Goal: Navigation & Orientation: Find specific page/section

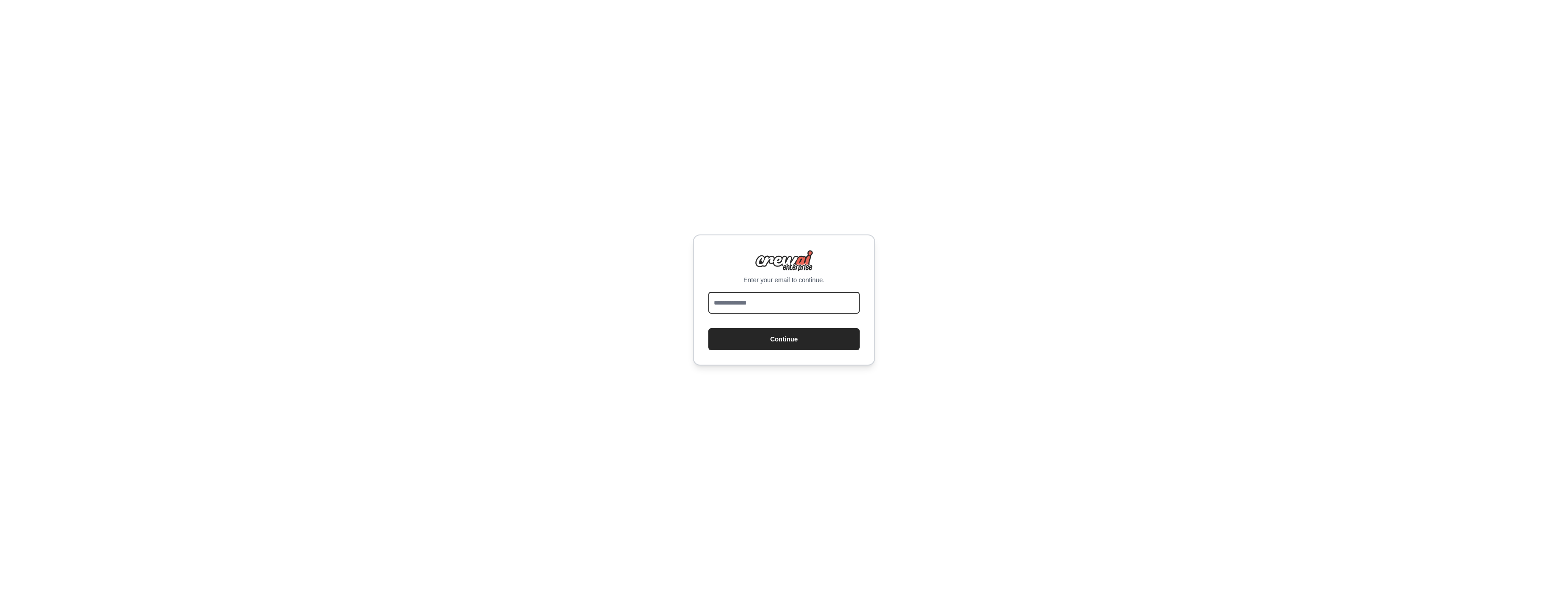
click at [773, 305] on input "email" at bounding box center [784, 302] width 151 height 22
type input "**********"
click at [783, 340] on button "Continue" at bounding box center [784, 339] width 151 height 22
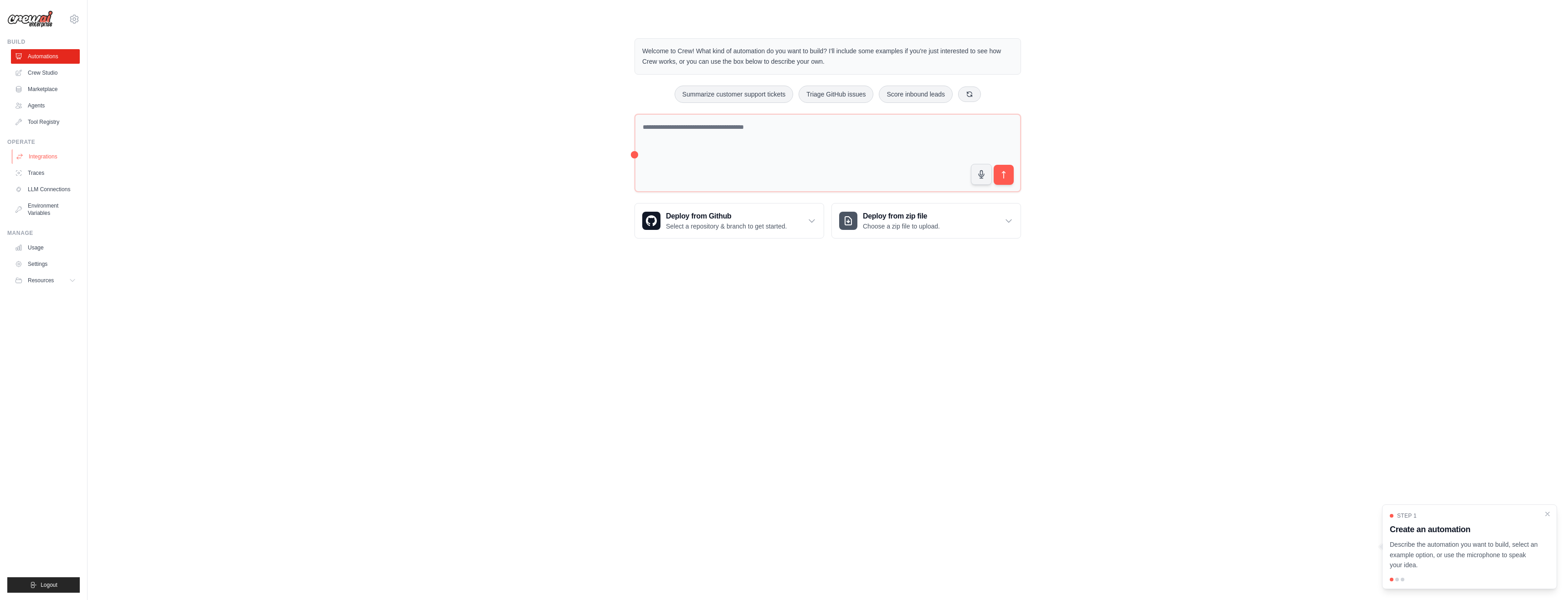
click at [52, 154] on link "Integrations" at bounding box center [46, 156] width 69 height 14
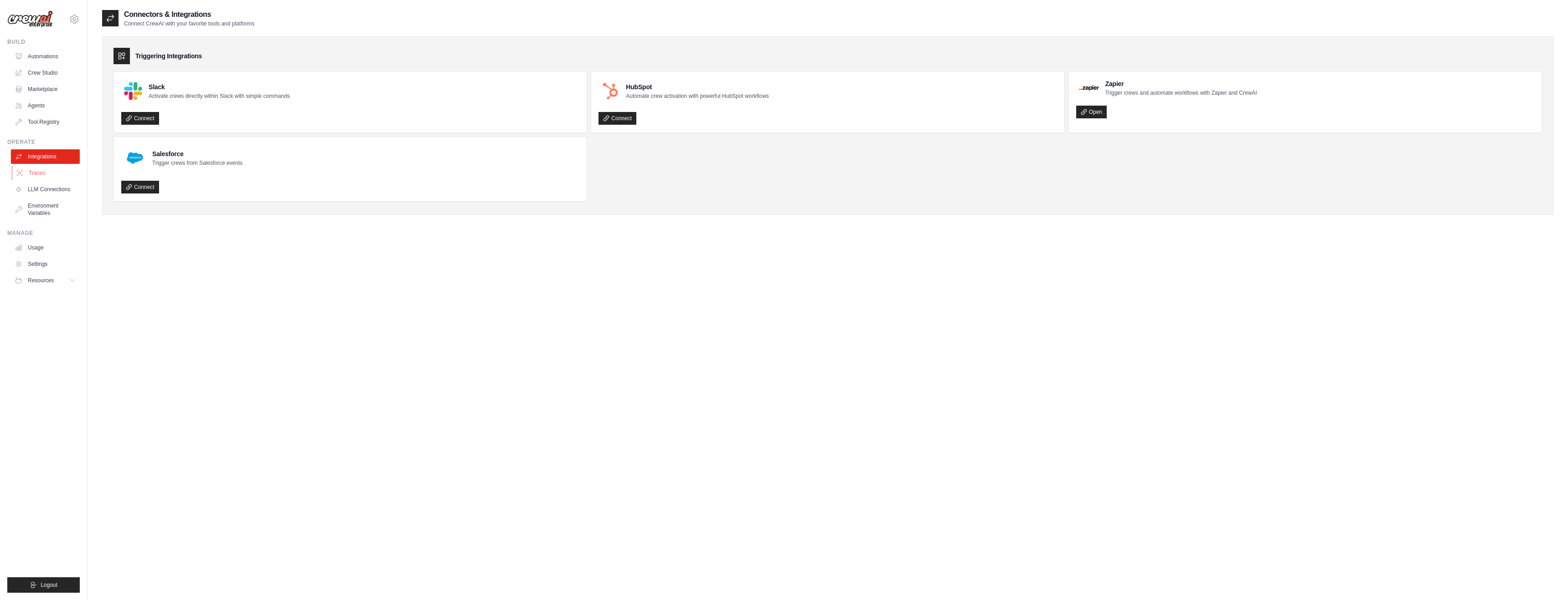
click at [45, 178] on link "Traces" at bounding box center [46, 173] width 69 height 14
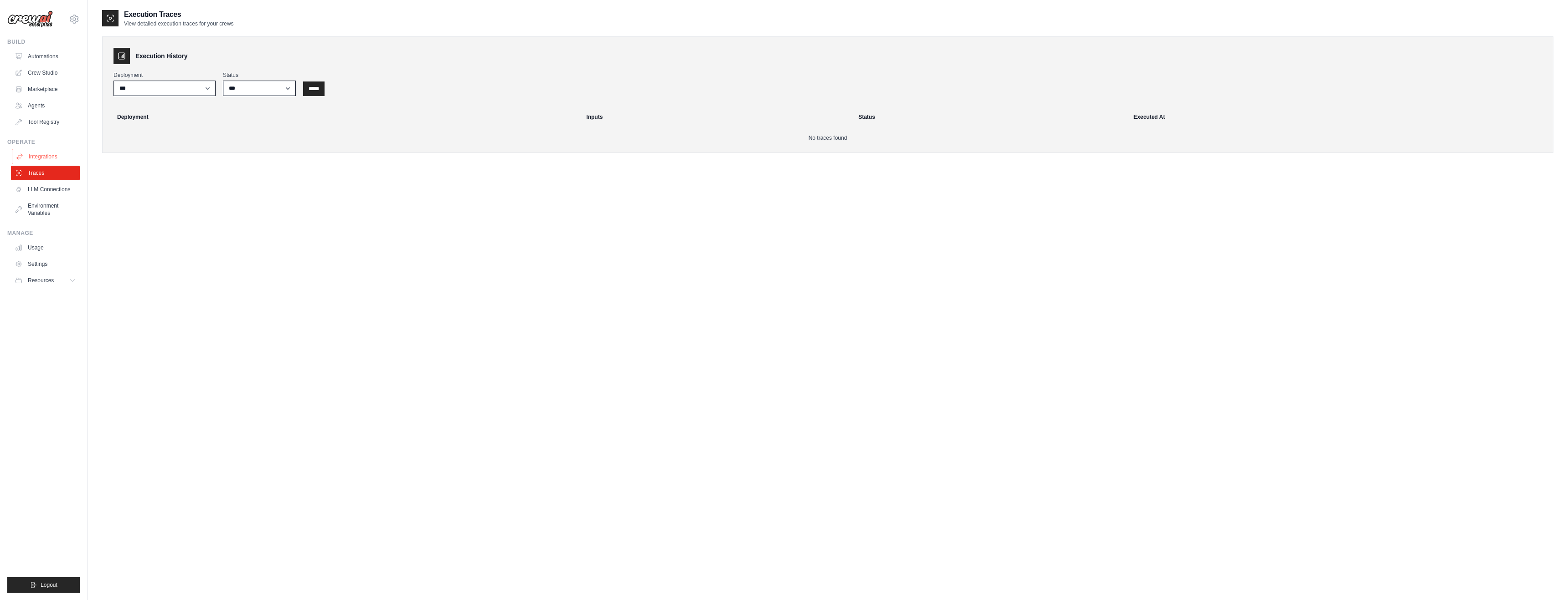
click at [53, 158] on link "Integrations" at bounding box center [46, 156] width 69 height 14
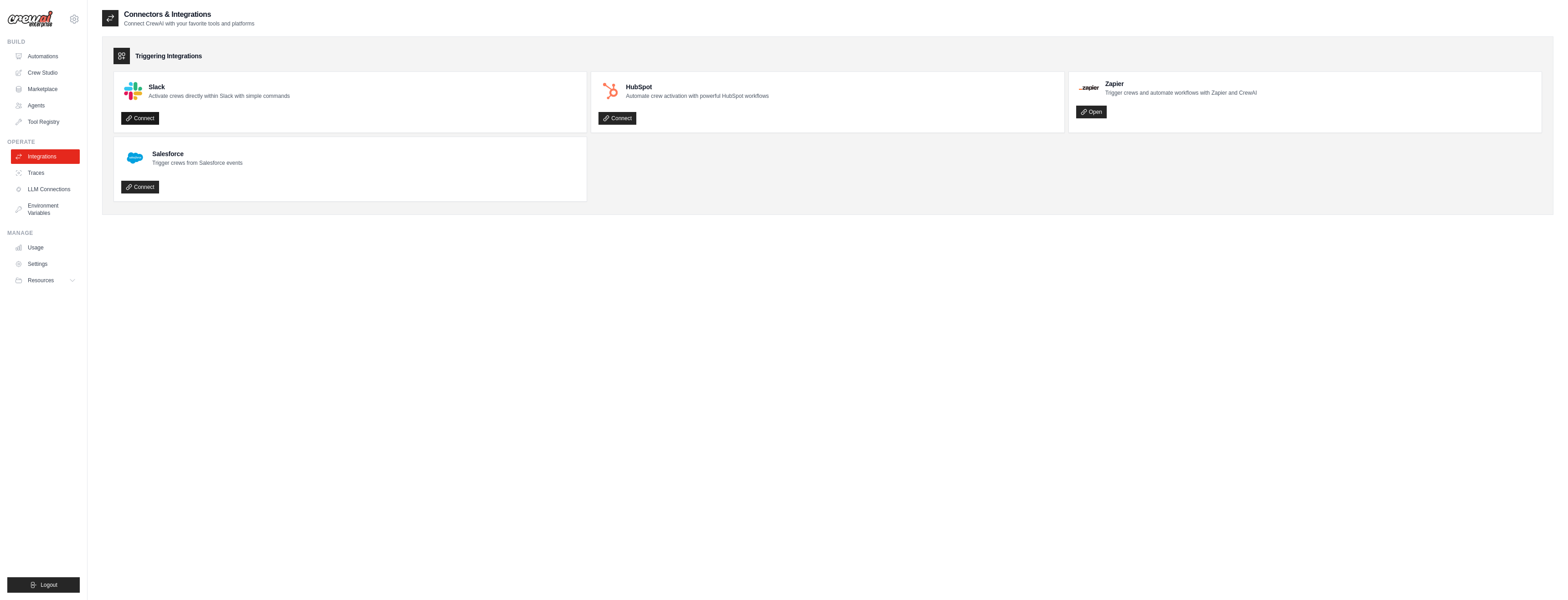
click at [145, 120] on link "Connect" at bounding box center [140, 118] width 38 height 12
click at [32, 171] on link "Traces" at bounding box center [46, 173] width 69 height 14
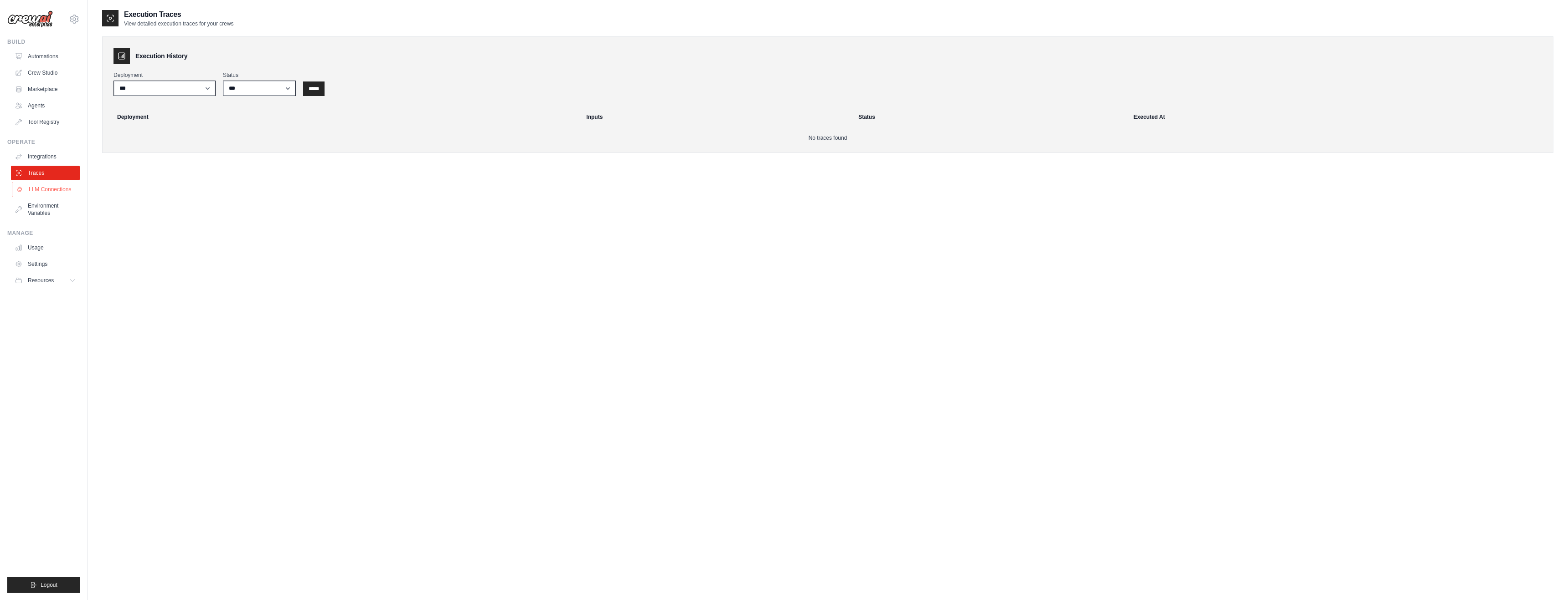
click at [51, 195] on link "LLM Connections" at bounding box center [46, 189] width 69 height 14
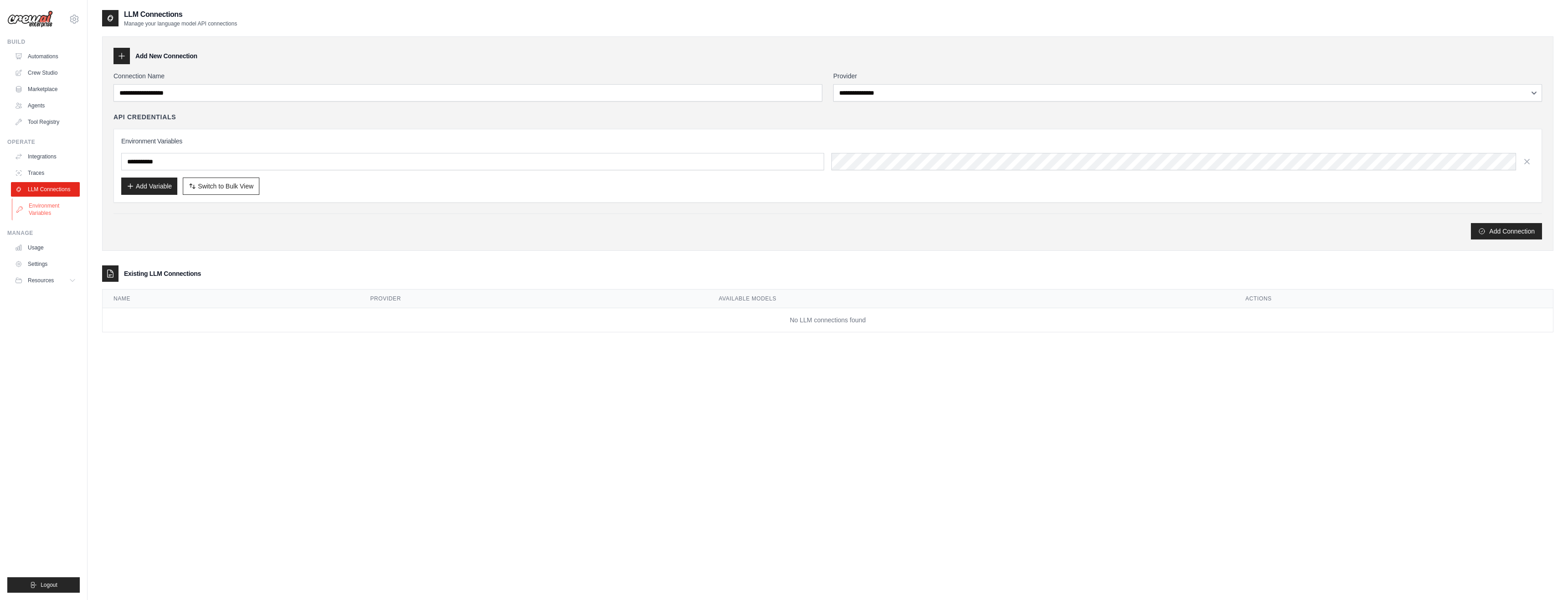
click at [50, 201] on link "Environment Variables" at bounding box center [46, 209] width 69 height 22
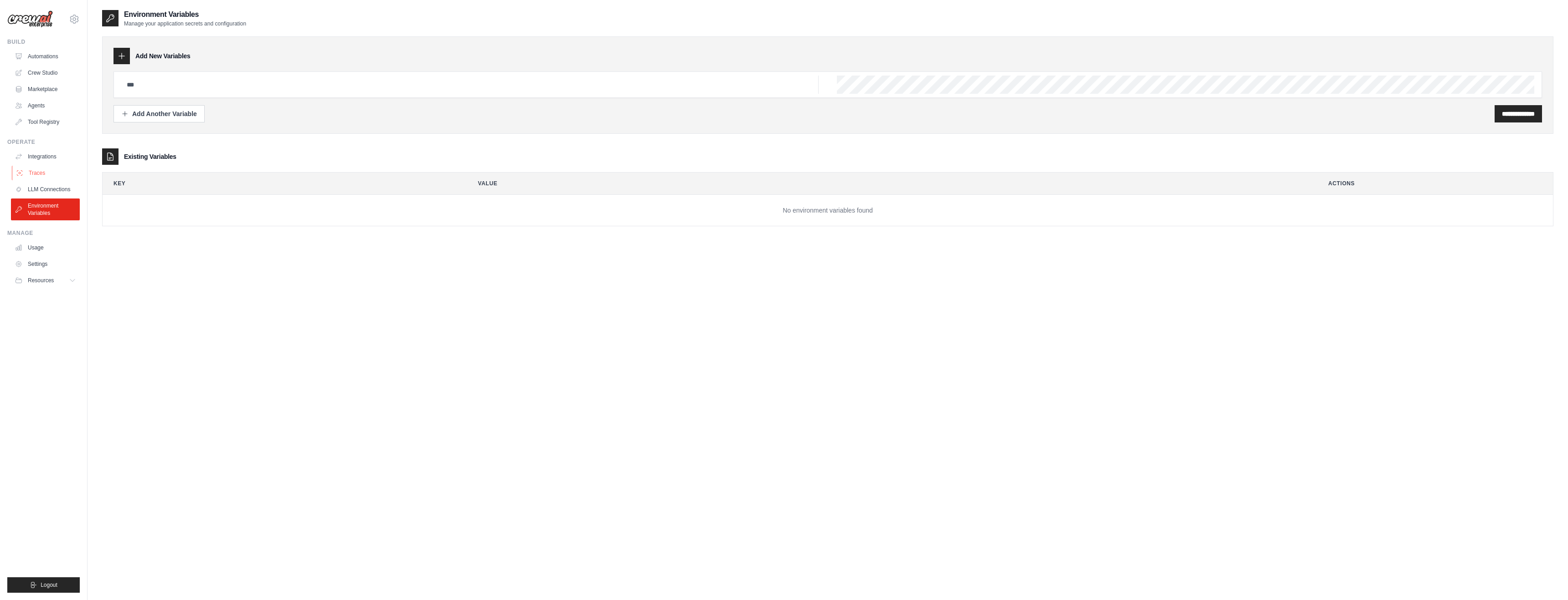
click at [50, 174] on link "Traces" at bounding box center [46, 173] width 69 height 14
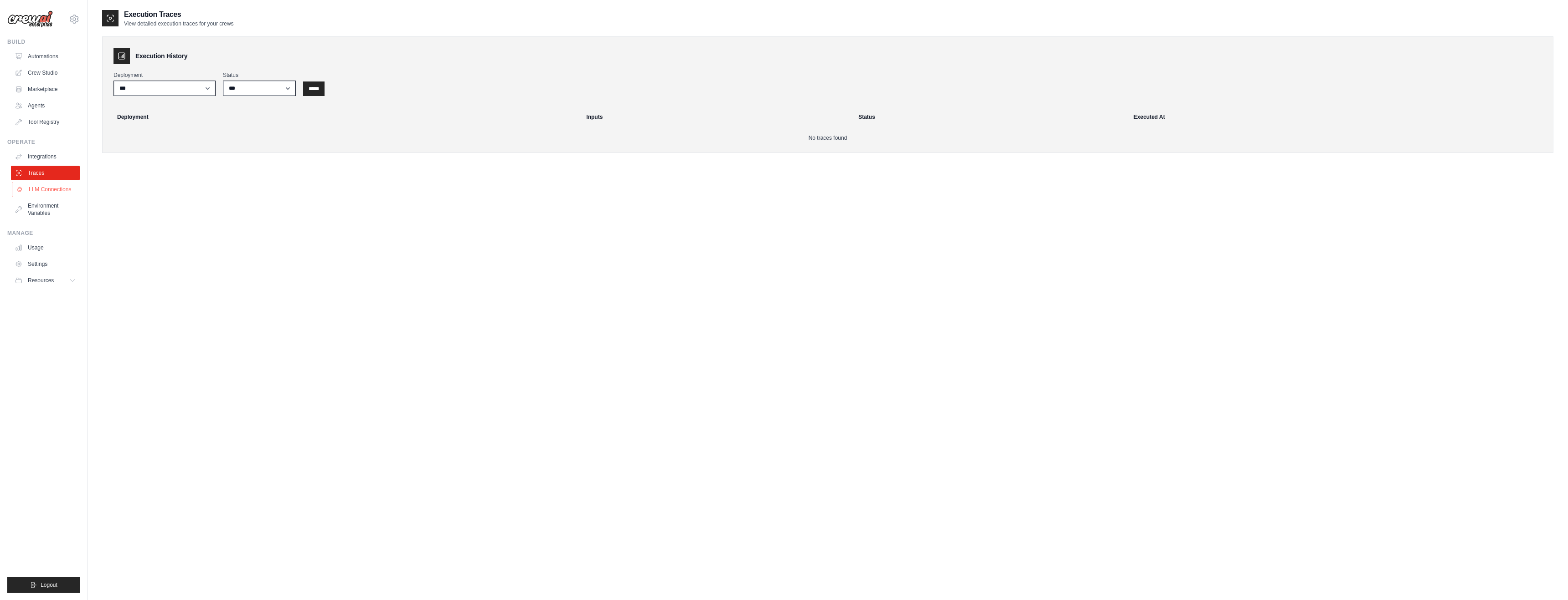
click at [48, 189] on link "LLM Connections" at bounding box center [46, 189] width 69 height 14
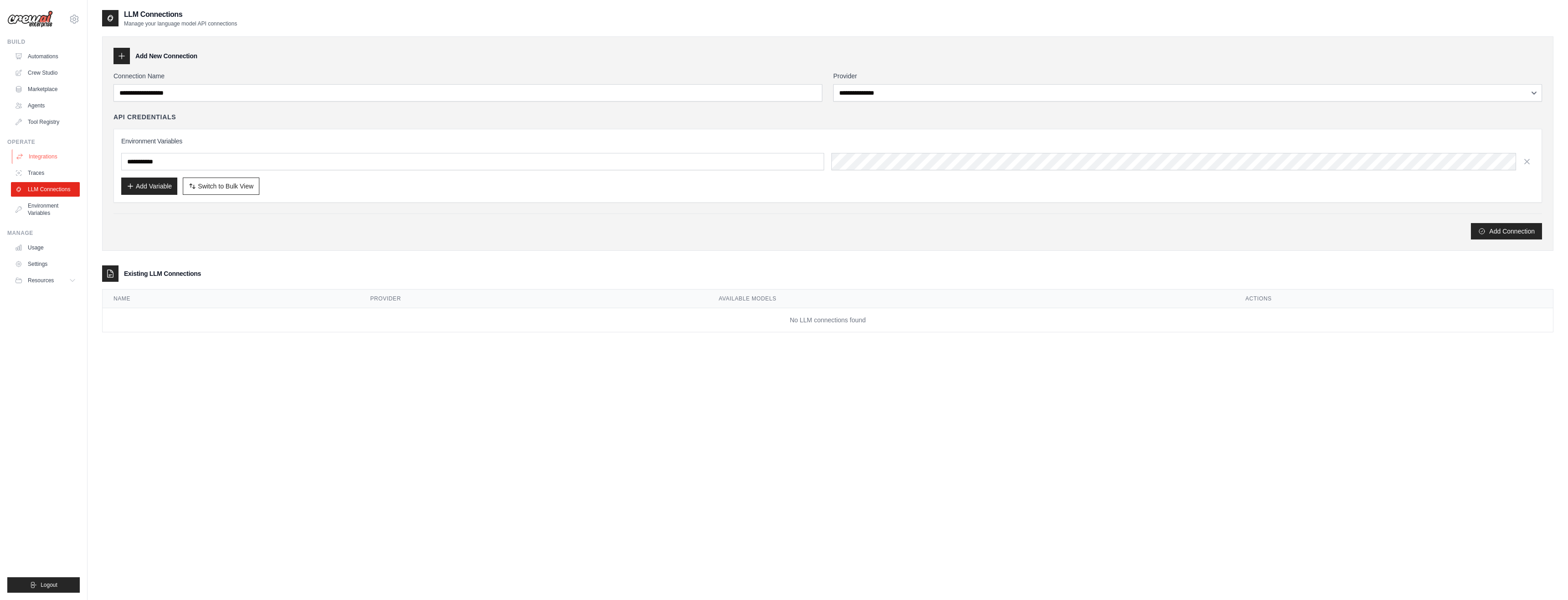
click at [45, 156] on link "Integrations" at bounding box center [46, 156] width 69 height 14
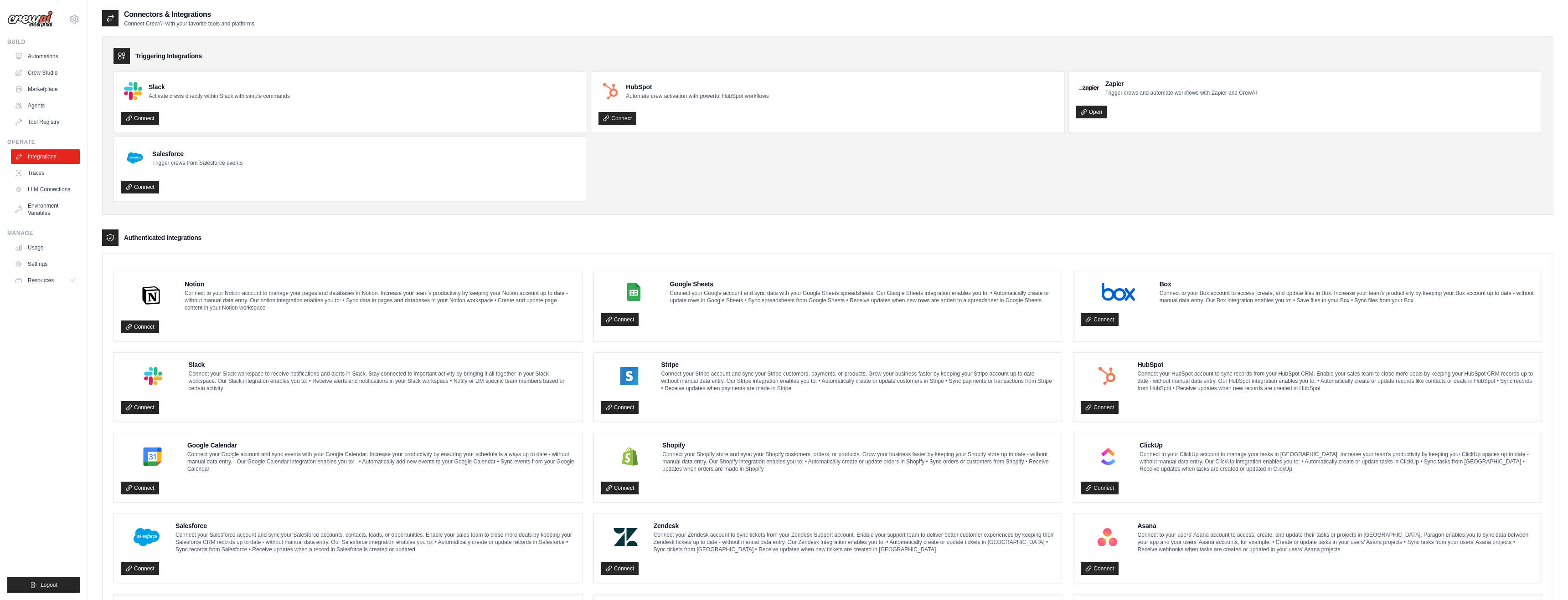
scroll to position [252, 0]
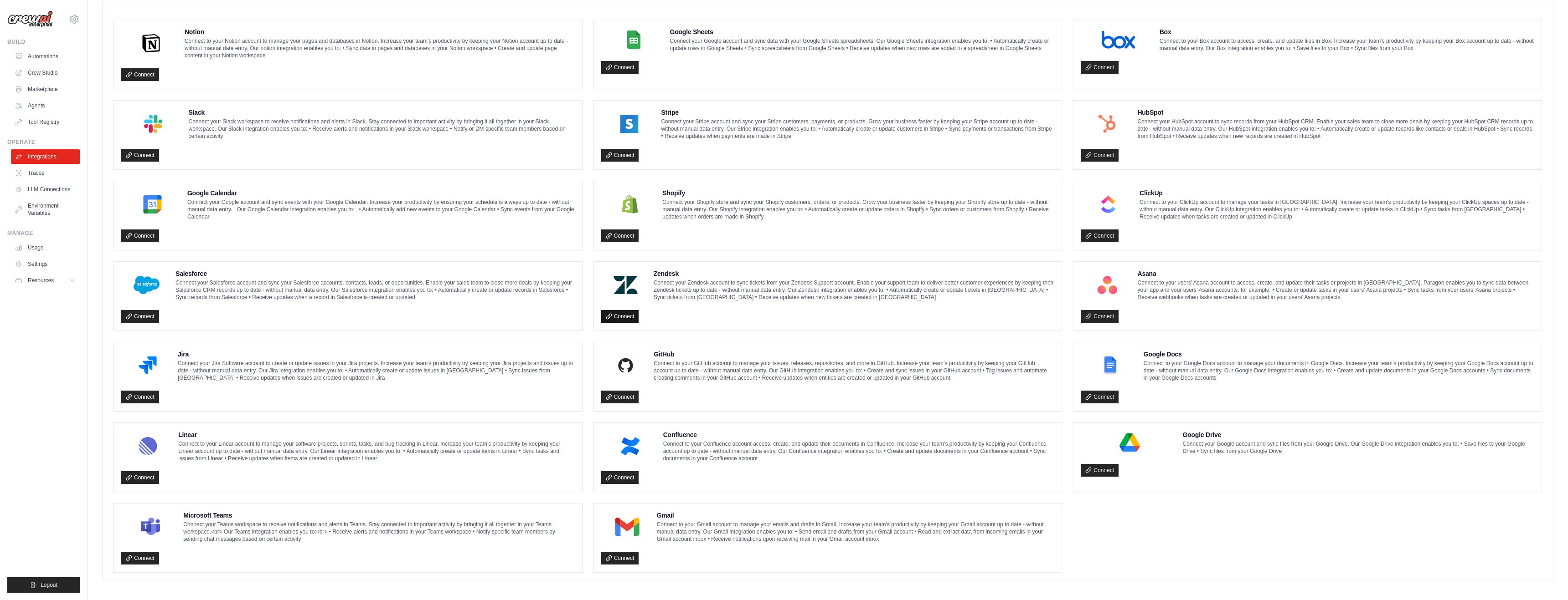
click at [631, 315] on link "Connect" at bounding box center [620, 316] width 38 height 12
click at [1097, 234] on link "Connect" at bounding box center [1100, 235] width 38 height 12
click at [624, 555] on link "Connect" at bounding box center [620, 558] width 38 height 12
click at [47, 177] on link "Traces" at bounding box center [46, 173] width 69 height 14
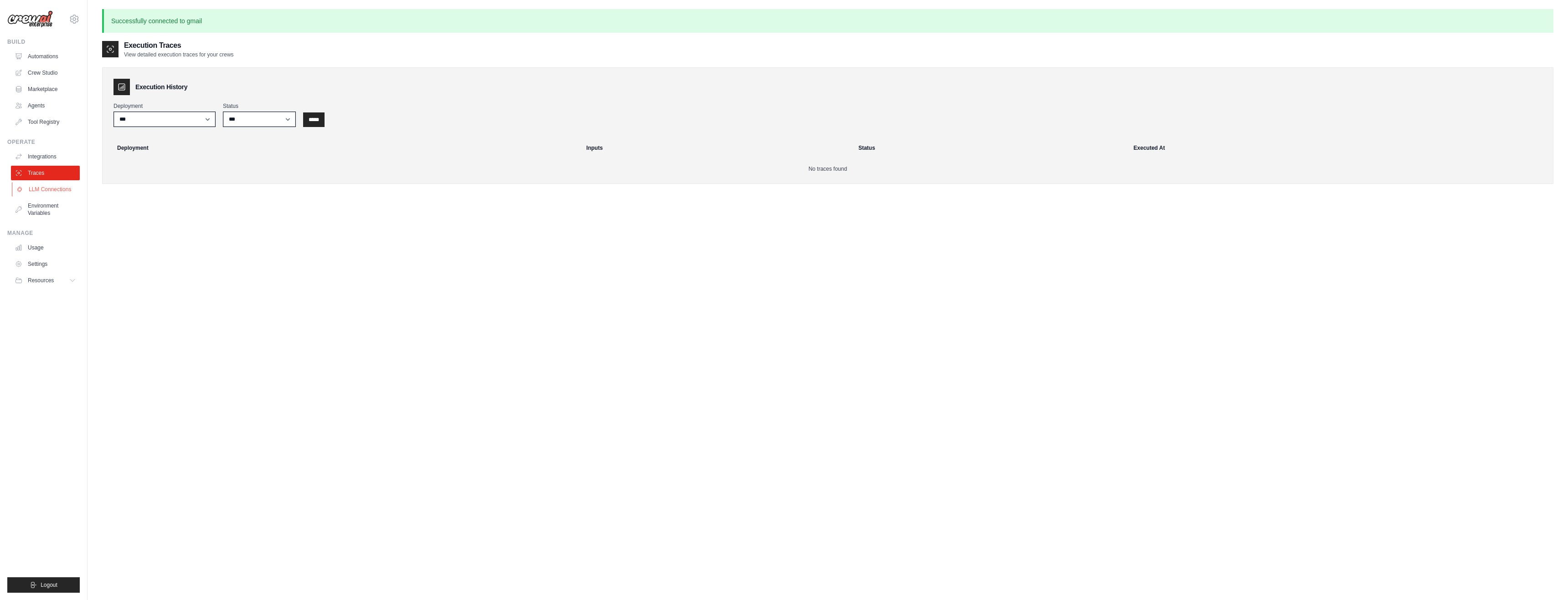
click at [47, 189] on link "LLM Connections" at bounding box center [46, 189] width 69 height 14
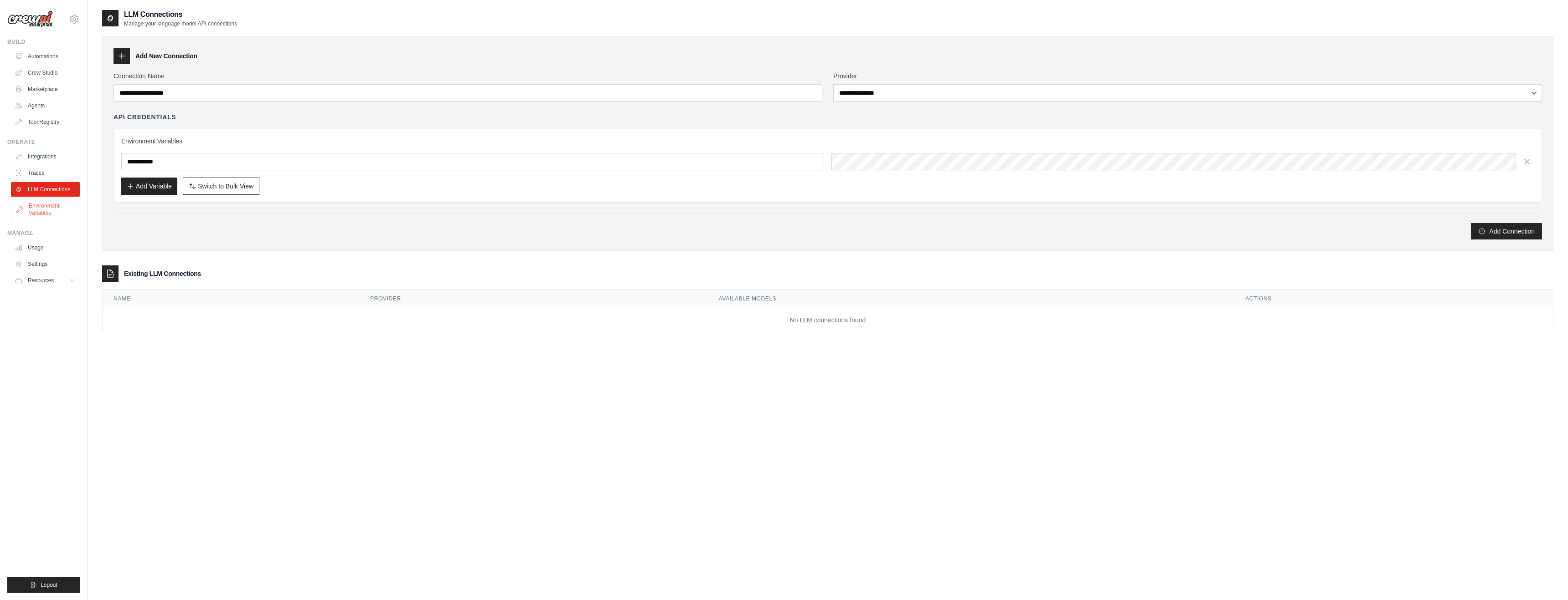
click at [45, 208] on link "Environment Variables" at bounding box center [46, 209] width 69 height 22
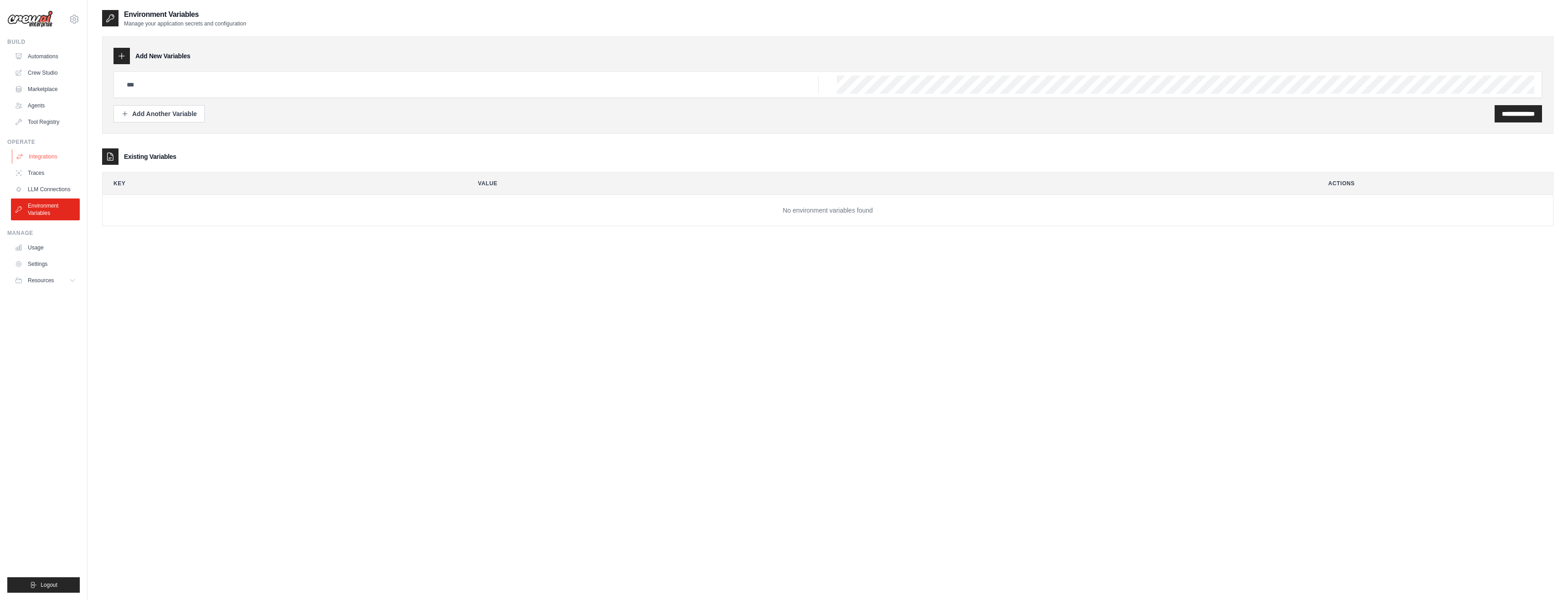
click at [51, 152] on link "Integrations" at bounding box center [46, 156] width 69 height 14
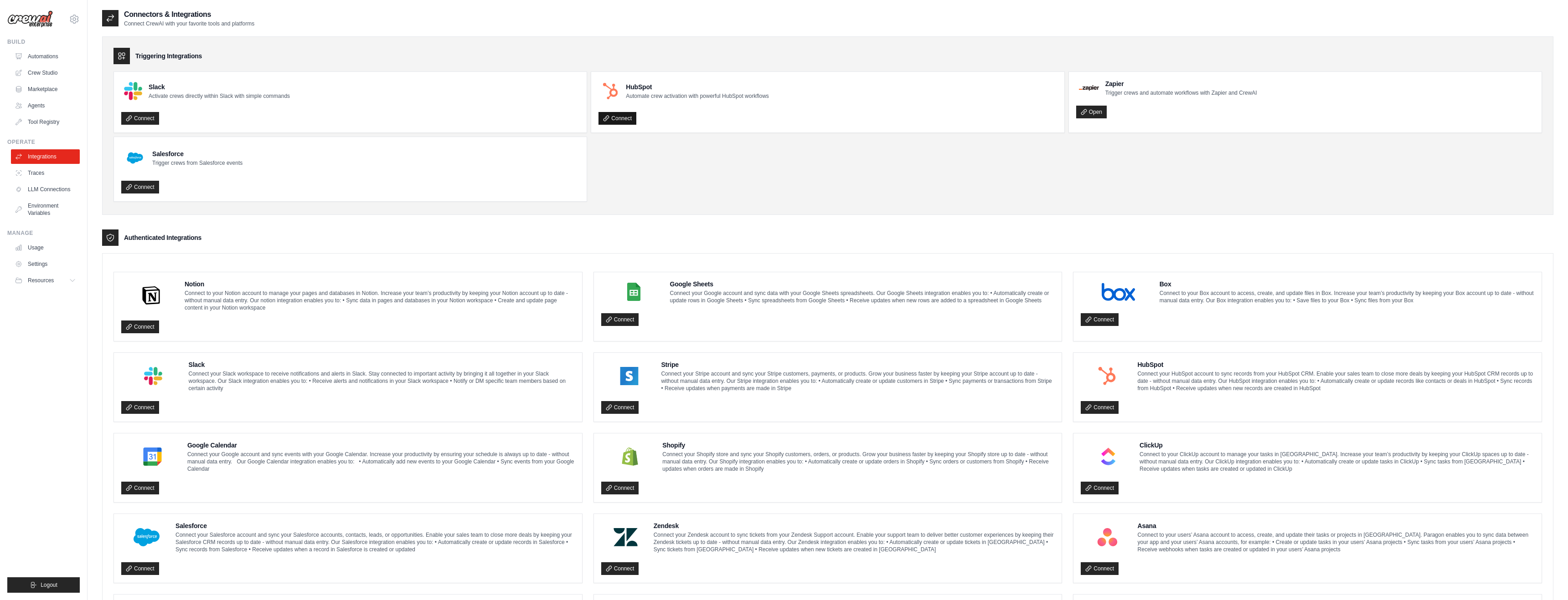
click at [623, 118] on link "Connect" at bounding box center [618, 118] width 38 height 12
